Goal: Information Seeking & Learning: Learn about a topic

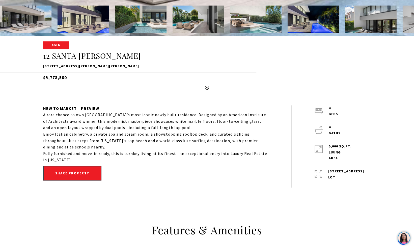
scroll to position [213, 0]
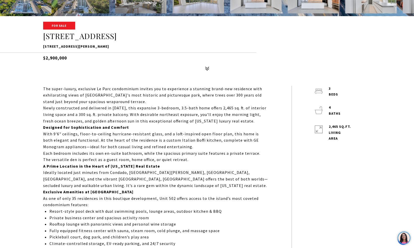
scroll to position [242, 0]
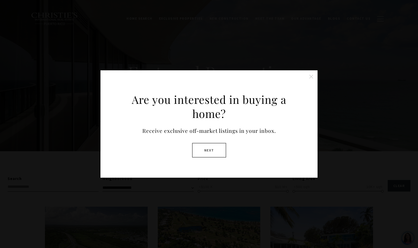
click at [312, 75] on button at bounding box center [311, 77] width 10 height 10
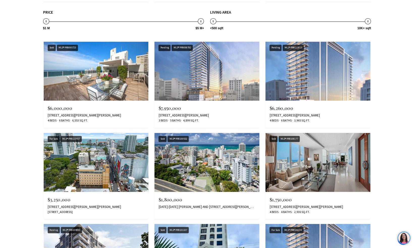
scroll to position [534, 0]
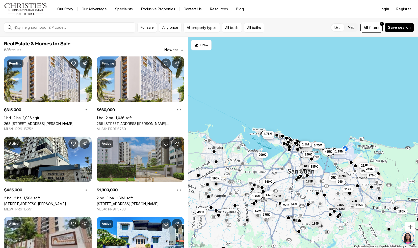
click at [107, 202] on link "59 KINGS COURT #503, SAN JUAN PR, 00912" at bounding box center [128, 204] width 62 height 4
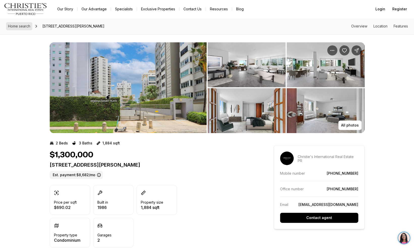
click at [22, 22] on link "Home search" at bounding box center [19, 26] width 26 height 8
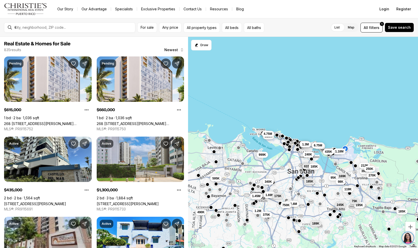
scroll to position [100, 0]
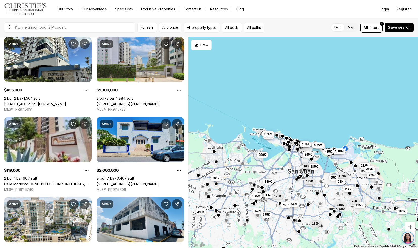
click at [117, 182] on link "1 PLACID COURT #71, SAN JUAN PR, 00907" at bounding box center [128, 184] width 62 height 4
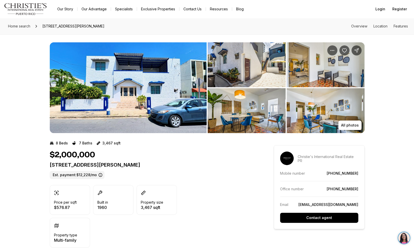
click at [151, 116] on img "View image gallery" at bounding box center [128, 87] width 157 height 91
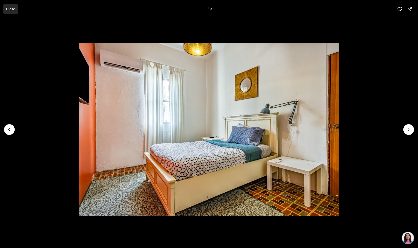
click at [16, 13] on button "Close" at bounding box center [10, 9] width 15 height 10
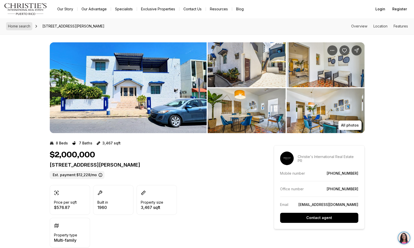
click at [20, 27] on span "Home search" at bounding box center [19, 26] width 22 height 4
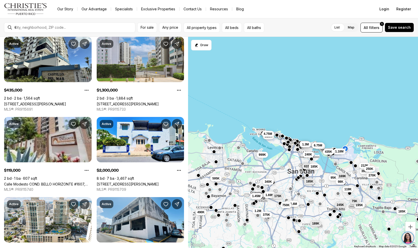
scroll to position [169, 0]
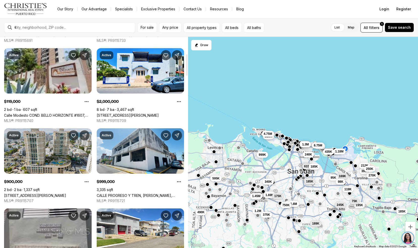
click at [23, 194] on link "103 AVENIDA DE DIEGO #1801, SAN JUAN PR, 00911" at bounding box center [35, 196] width 62 height 4
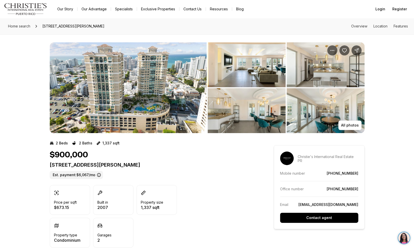
click at [155, 101] on img "View image gallery" at bounding box center [128, 87] width 157 height 91
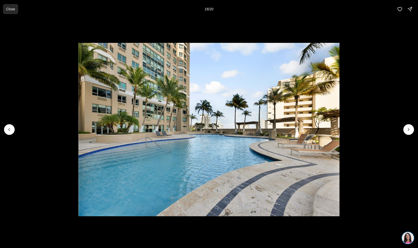
click at [9, 13] on button "Close" at bounding box center [10, 9] width 15 height 10
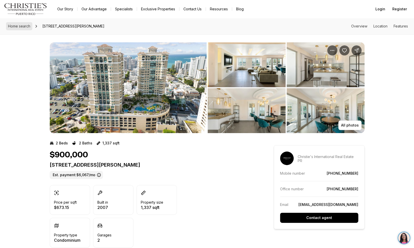
click at [21, 26] on span "Home search" at bounding box center [19, 26] width 22 height 4
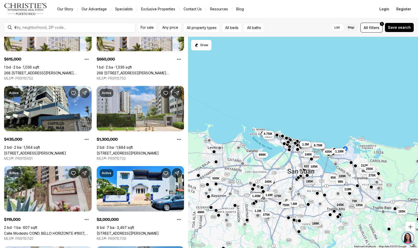
scroll to position [1, 0]
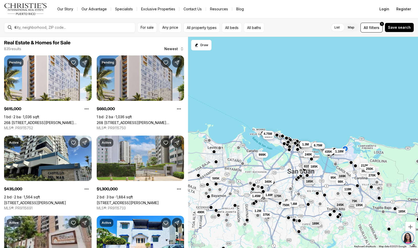
click at [110, 121] on link "268 [STREET_ADDRESS][PERSON_NAME][PERSON_NAME][PERSON_NAME]" at bounding box center [141, 123] width 88 height 4
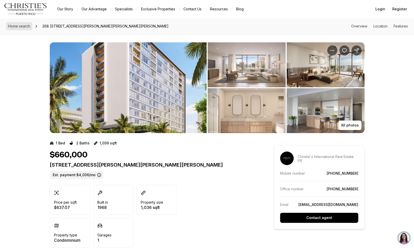
click at [14, 28] on span "Home search" at bounding box center [19, 26] width 22 height 4
